Goal: Transaction & Acquisition: Purchase product/service

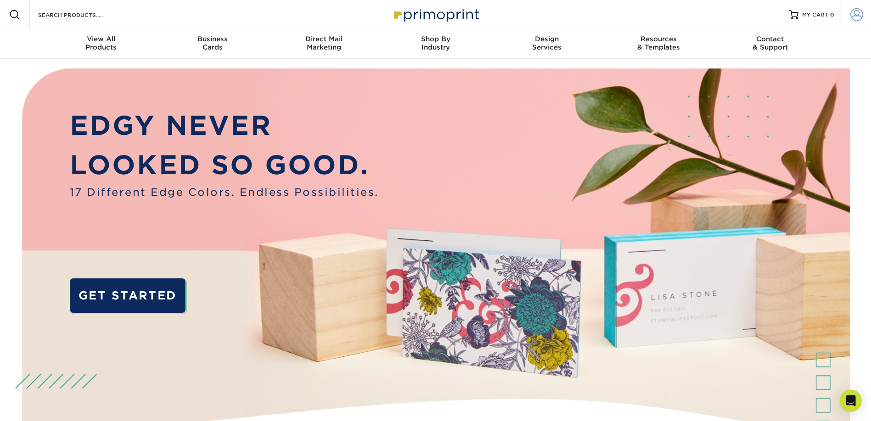
click at [861, 16] on span at bounding box center [856, 14] width 13 height 13
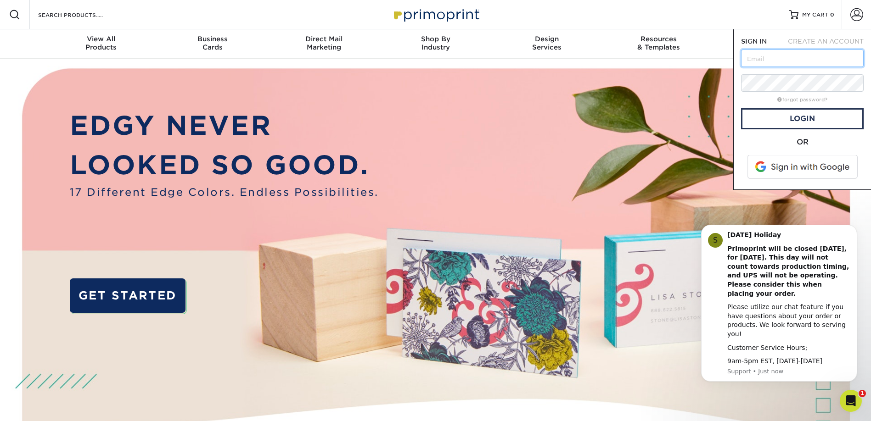
click at [783, 59] on input "text" at bounding box center [802, 58] width 123 height 17
type input "[PERSON_NAME][EMAIL_ADDRESS][DOMAIN_NAME]"
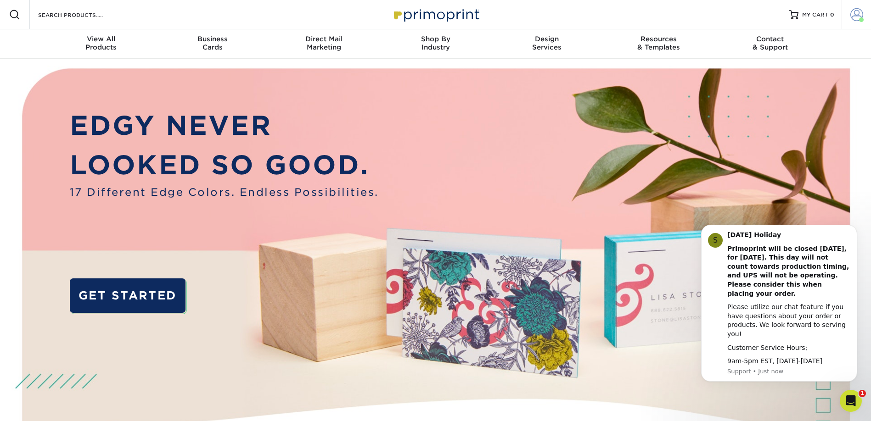
click at [854, 13] on span at bounding box center [856, 14] width 13 height 13
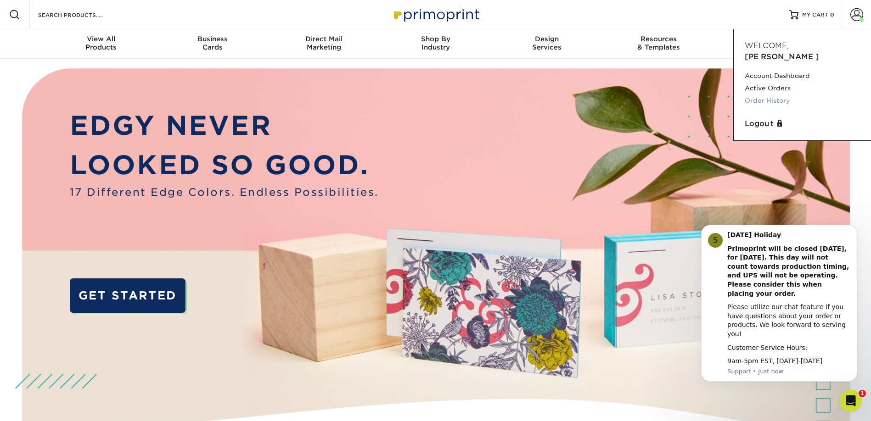
click at [759, 95] on link "Order History" at bounding box center [802, 101] width 115 height 12
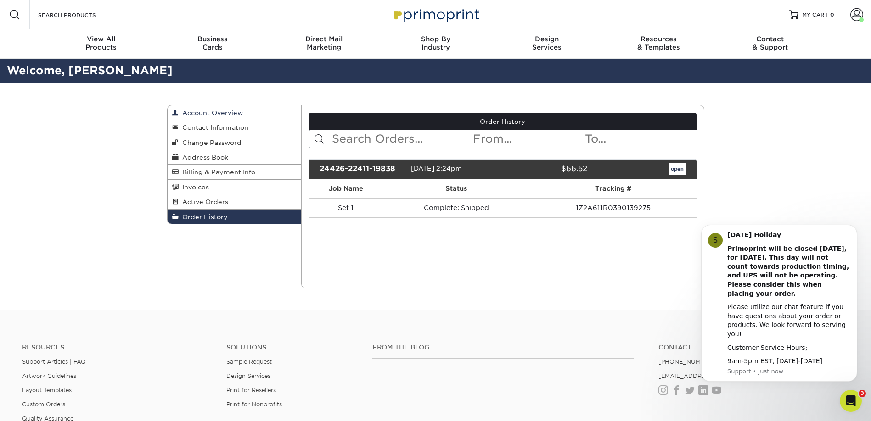
click at [228, 113] on span "Account Overview" at bounding box center [211, 112] width 64 height 7
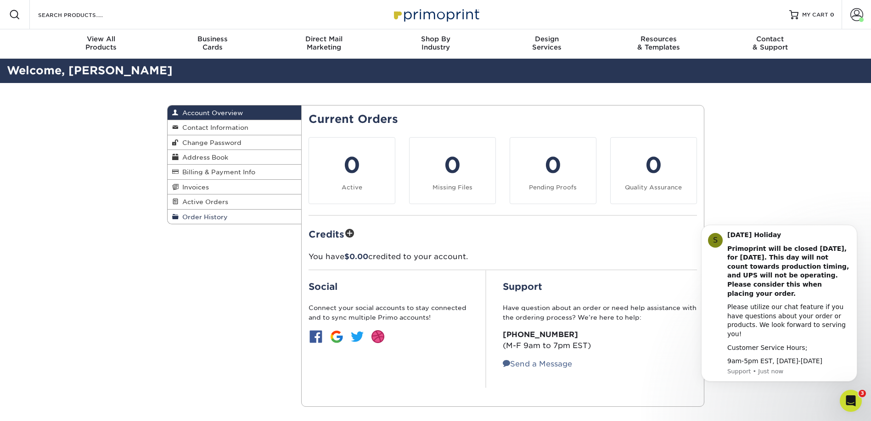
click at [206, 217] on span "Order History" at bounding box center [203, 216] width 49 height 7
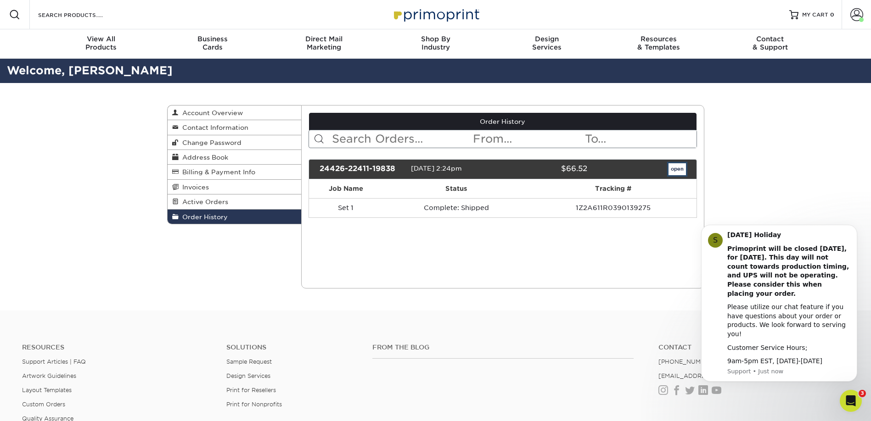
click at [676, 170] on link "open" at bounding box center [676, 169] width 17 height 12
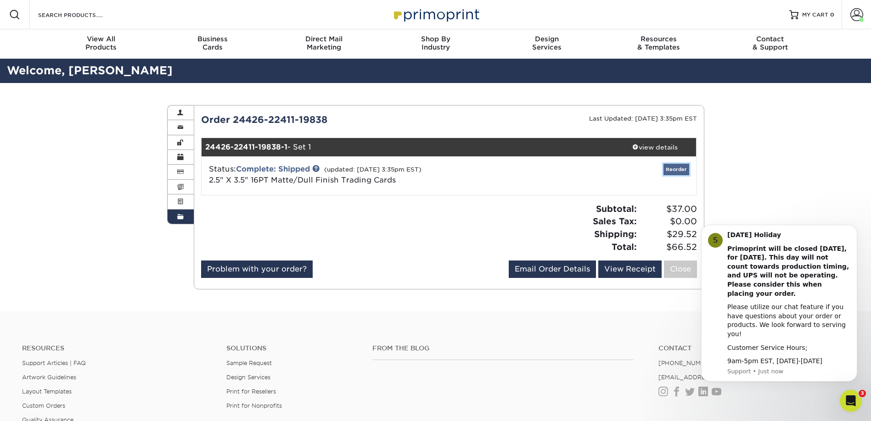
click at [677, 169] on link "Reorder" at bounding box center [676, 169] width 26 height 11
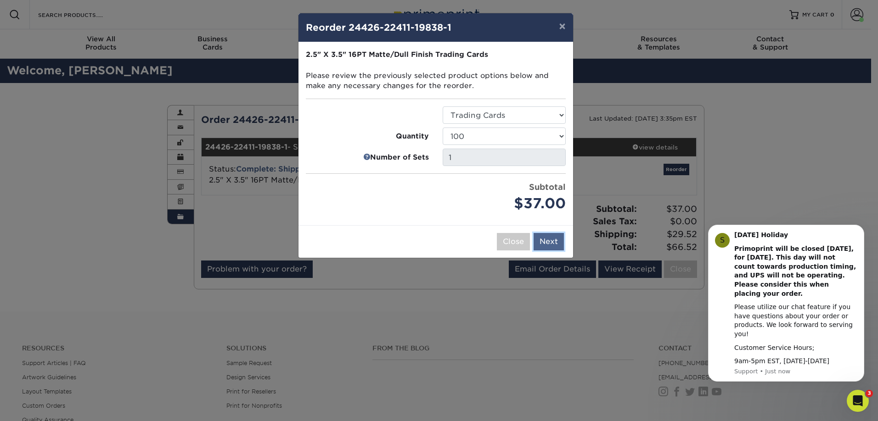
click at [552, 244] on button "Next" at bounding box center [548, 241] width 30 height 17
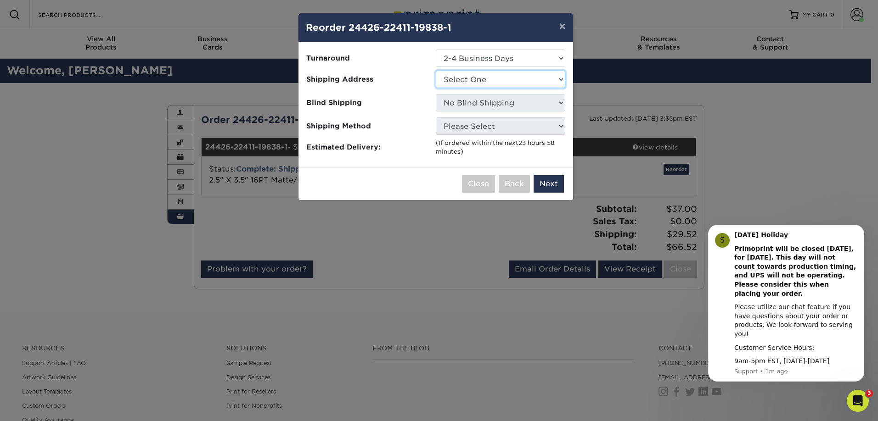
select select "262897"
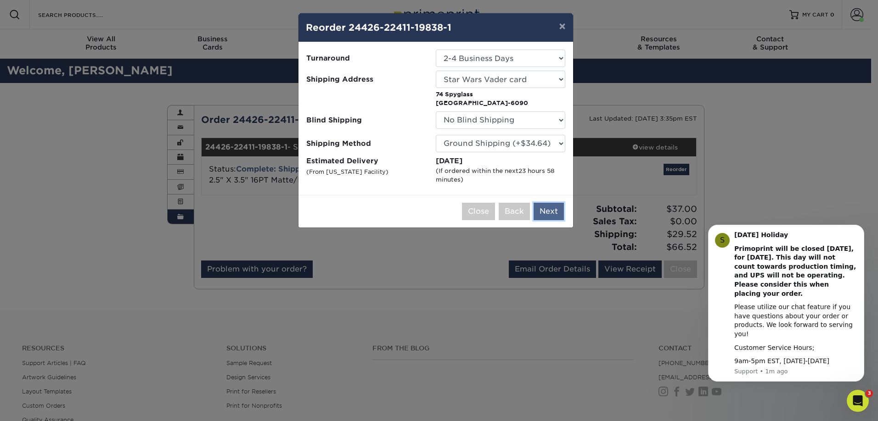
click at [547, 209] on button "Next" at bounding box center [548, 211] width 30 height 17
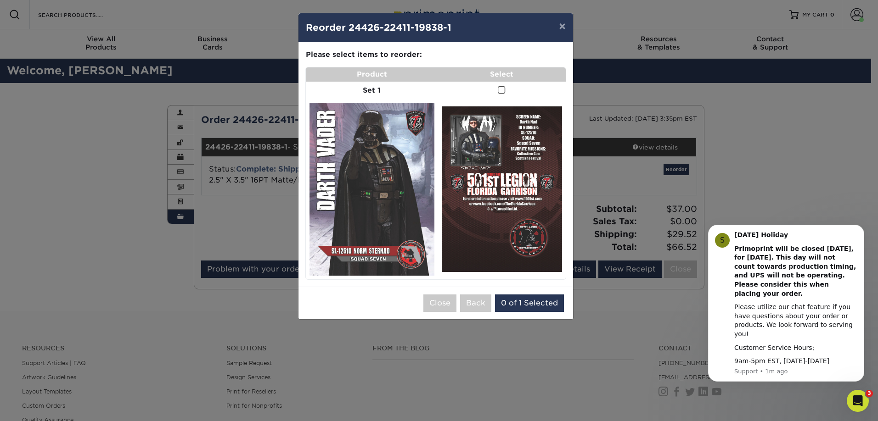
click at [495, 90] on td at bounding box center [501, 91] width 127 height 18
click at [501, 90] on span at bounding box center [502, 90] width 8 height 9
click at [0, 0] on input "checkbox" at bounding box center [0, 0] width 0 height 0
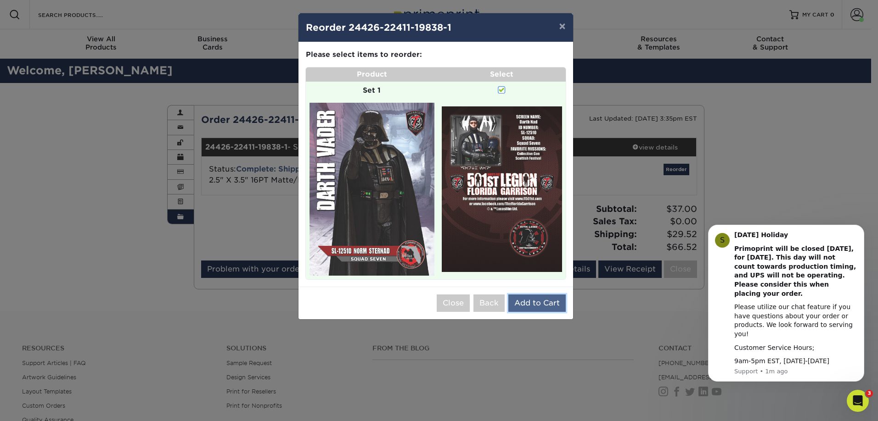
click at [536, 307] on button "Add to Cart" at bounding box center [536, 303] width 57 height 17
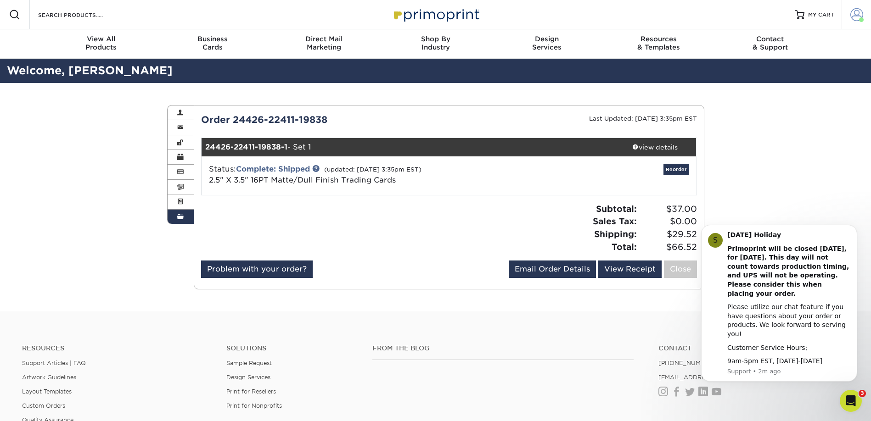
click at [857, 14] on span at bounding box center [856, 14] width 13 height 13
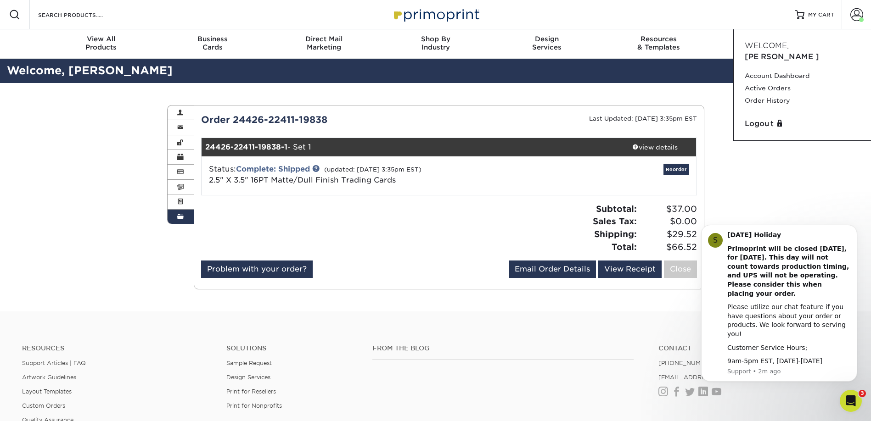
click at [769, 174] on div "Order History Account Overview Contact Information Change Password Address Book…" at bounding box center [435, 197] width 871 height 229
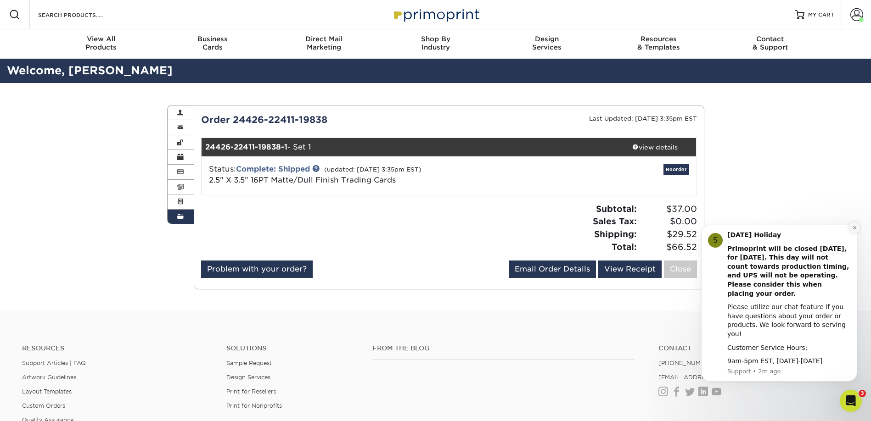
click at [853, 226] on icon "Dismiss notification" at bounding box center [854, 227] width 3 height 3
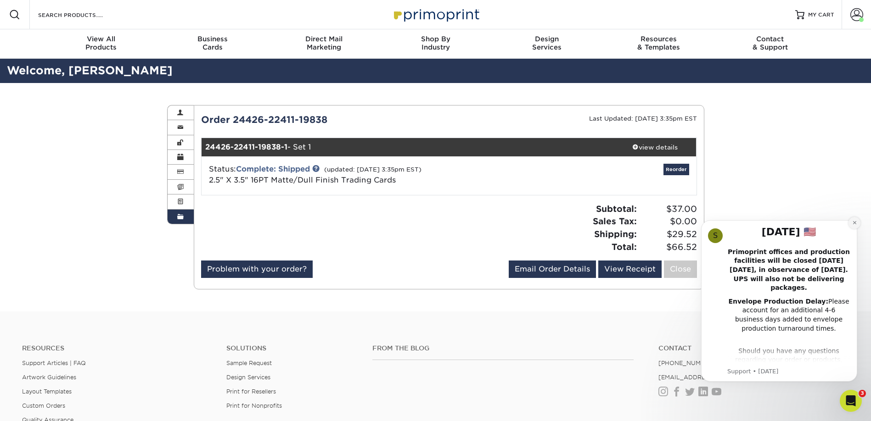
click at [851, 222] on button "Dismiss notification" at bounding box center [854, 223] width 12 height 12
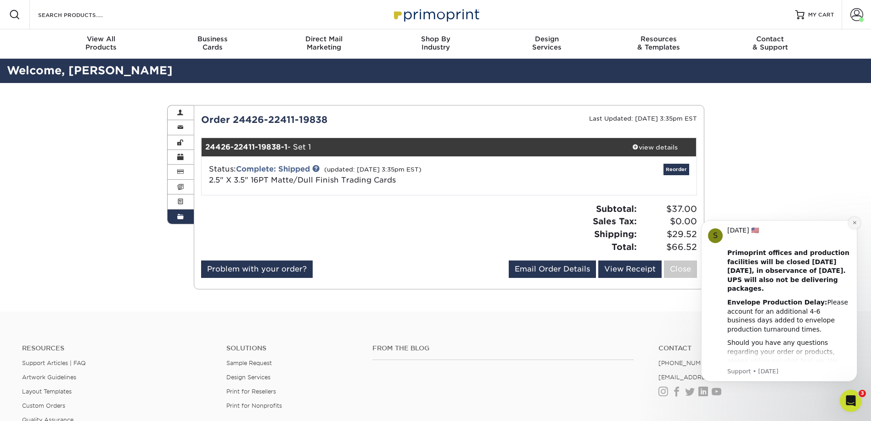
click at [854, 224] on icon "Dismiss notification" at bounding box center [854, 222] width 5 height 5
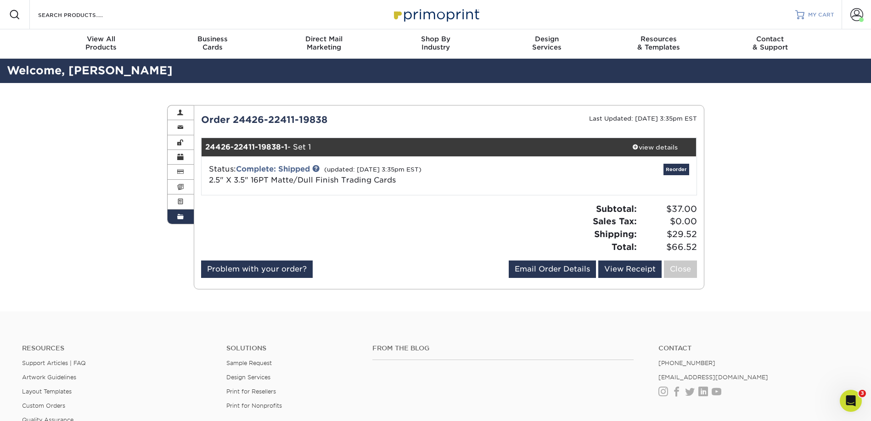
click at [814, 14] on span "MY CART" at bounding box center [821, 15] width 26 height 8
